Goal: Transaction & Acquisition: Subscribe to service/newsletter

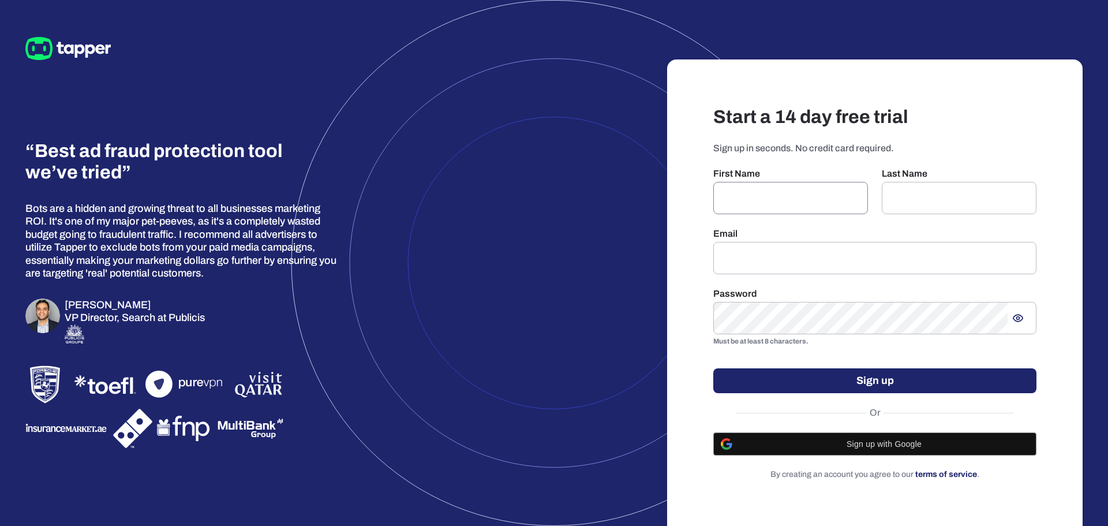
click at [787, 189] on input "text" at bounding box center [790, 198] width 155 height 32
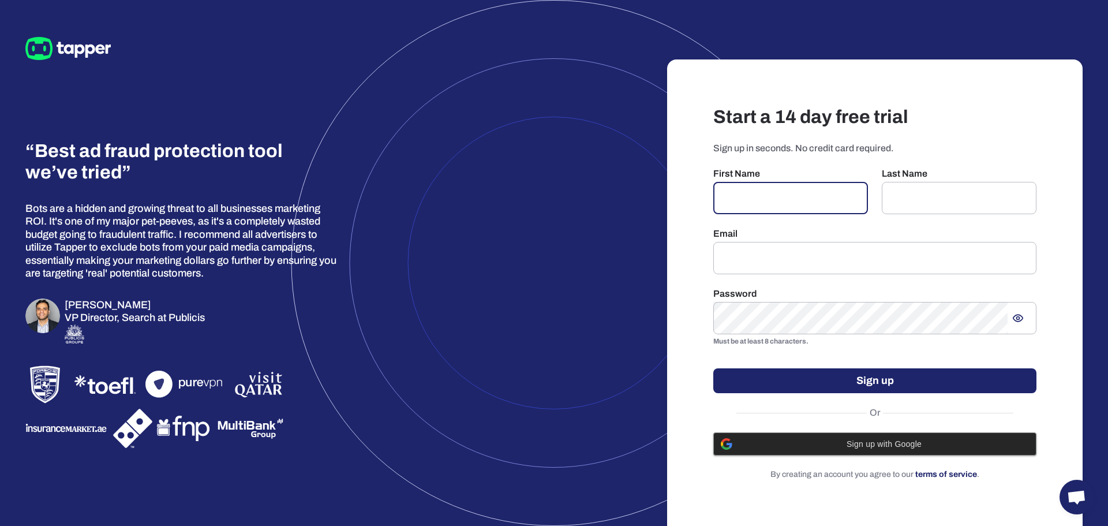
click at [946, 450] on div "Sign up with Google" at bounding box center [875, 444] width 308 height 22
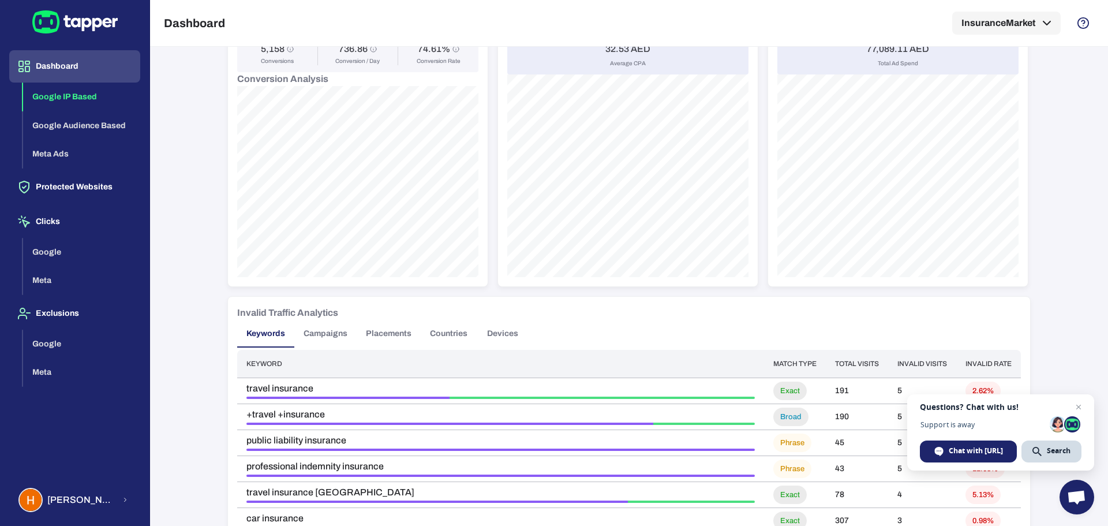
scroll to position [518, 0]
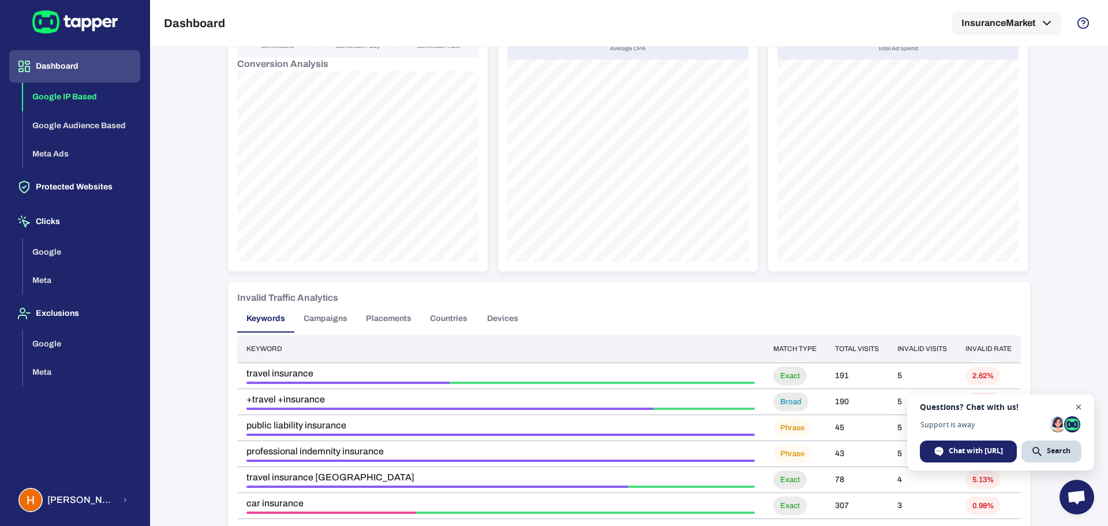
click at [1077, 405] on span "Close chat" at bounding box center [1079, 407] width 14 height 14
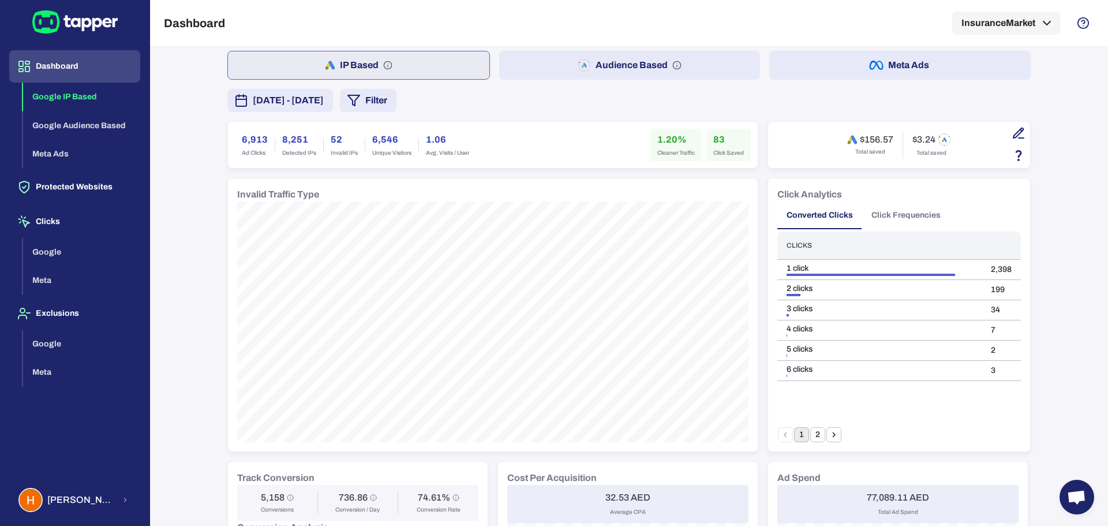
scroll to position [51, 0]
